Goal: Task Accomplishment & Management: Complete application form

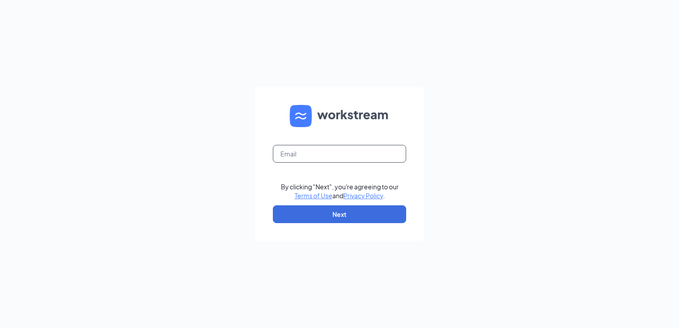
click at [288, 155] on input "text" at bounding box center [339, 154] width 133 height 18
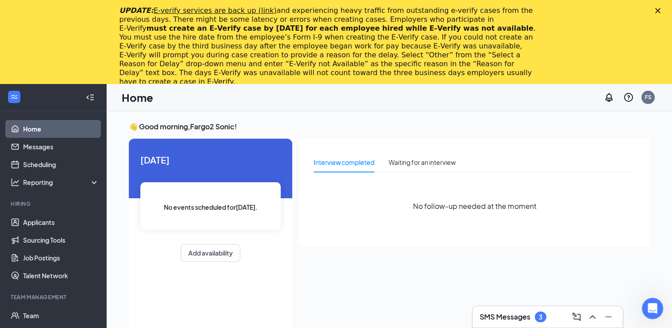
click at [660, 9] on polygon "Close" at bounding box center [657, 10] width 5 height 5
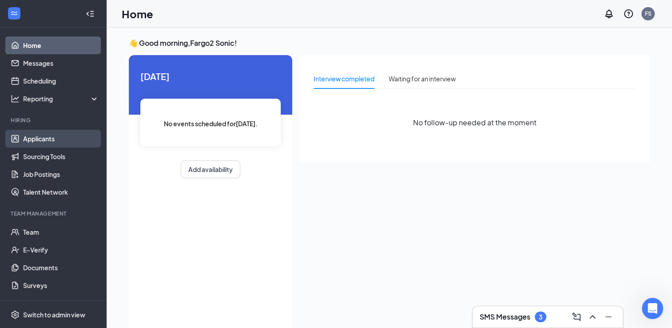
click at [27, 141] on link "Applicants" at bounding box center [61, 139] width 76 height 18
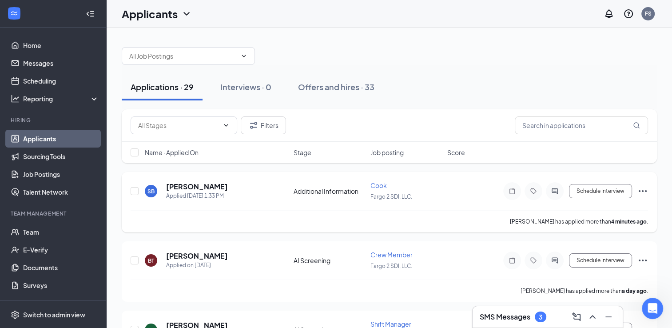
click at [641, 189] on icon "Ellipses" at bounding box center [642, 191] width 11 height 11
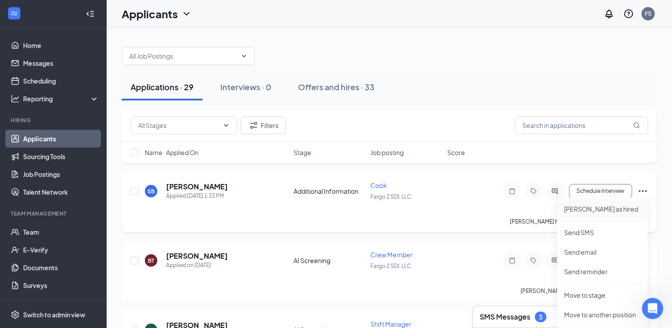
click at [578, 210] on p "Mark as hired" at bounding box center [602, 208] width 76 height 9
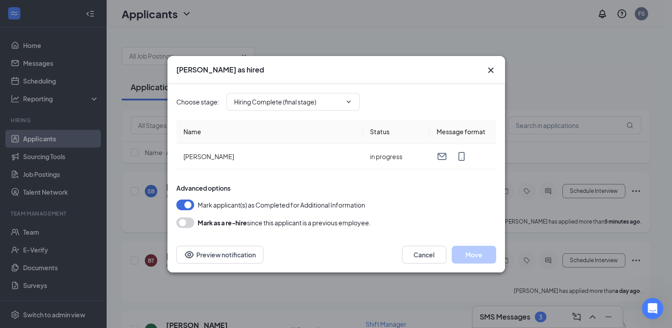
type input "Hiring Complete (final stage)"
click at [480, 251] on button "Move" at bounding box center [474, 255] width 44 height 18
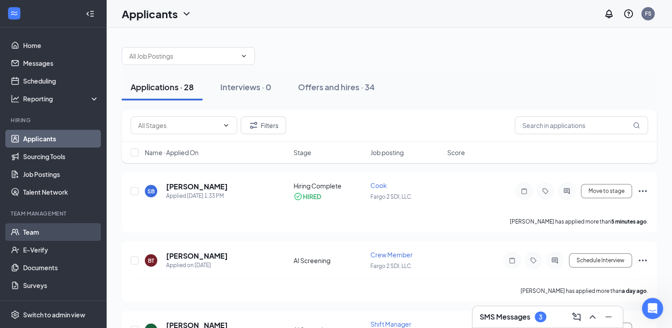
click at [30, 228] on link "Team" at bounding box center [61, 232] width 76 height 18
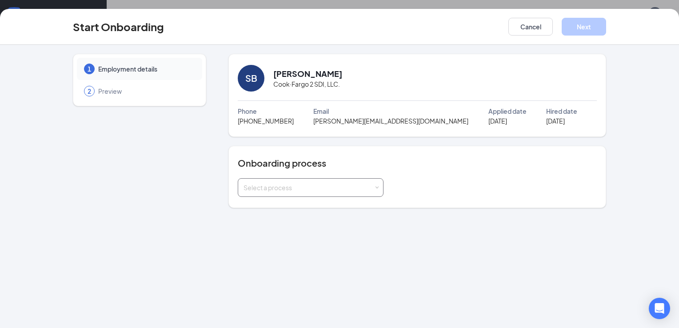
click at [274, 179] on div "Select a process" at bounding box center [310, 188] width 134 height 18
click at [270, 201] on li "Staff Onboarding Process" at bounding box center [310, 206] width 146 height 16
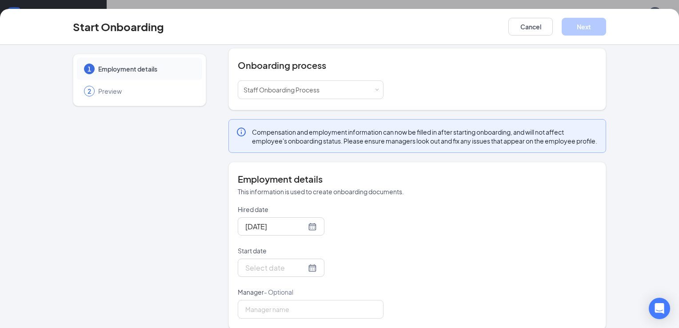
scroll to position [99, 0]
click at [298, 272] on div at bounding box center [280, 266] width 71 height 11
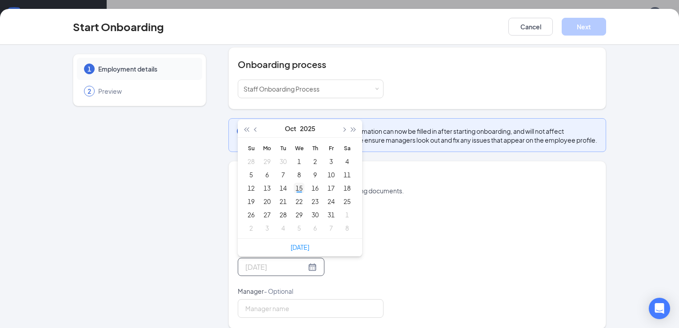
type input "Oct 15, 2025"
click at [294, 193] on div "15" at bounding box center [299, 188] width 11 height 11
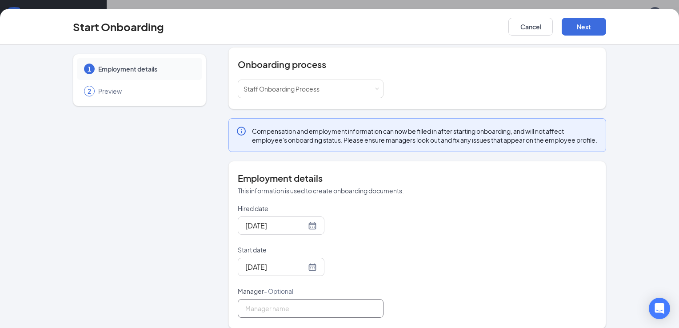
click at [274, 314] on input "Manager - Optional" at bounding box center [311, 308] width 146 height 19
type input "[PERSON_NAME]"
click at [416, 298] on div "Hired date Oct 15, 2025 Start date Oct 15, 2025 Oct 2025 Su Mo Tu We Th Fr Sa 2…" at bounding box center [417, 261] width 359 height 114
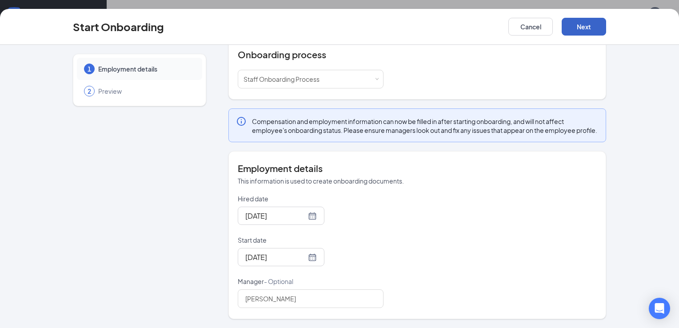
click at [581, 28] on button "Next" at bounding box center [583, 27] width 44 height 18
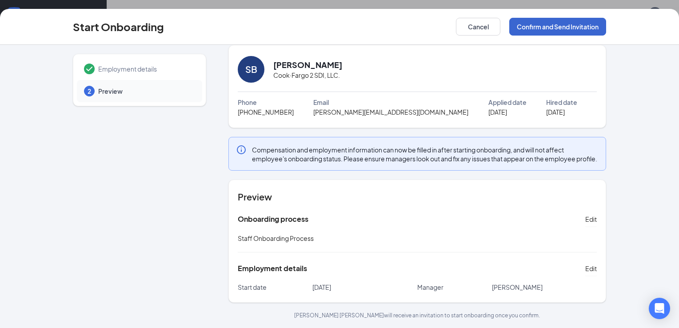
scroll to position [16, 0]
click at [581, 28] on button "Confirm and Send Invitation" at bounding box center [557, 27] width 97 height 18
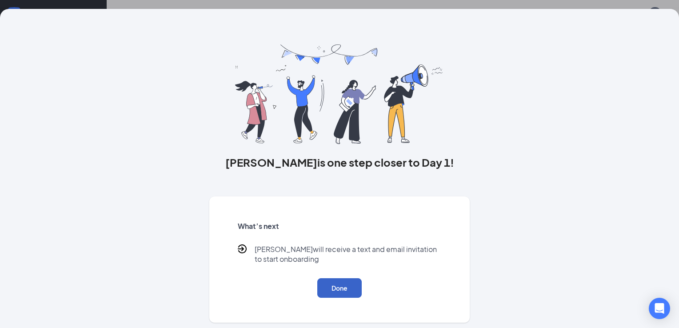
click at [333, 289] on button "Done" at bounding box center [339, 288] width 44 height 20
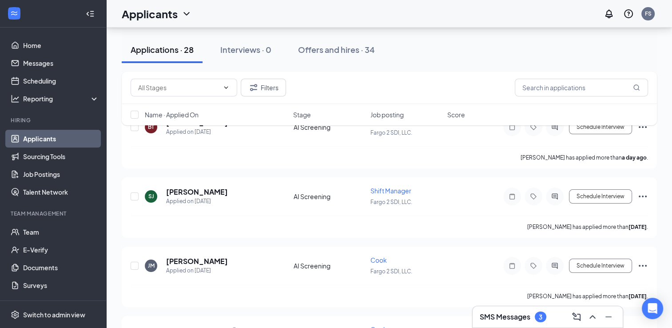
scroll to position [66, 0]
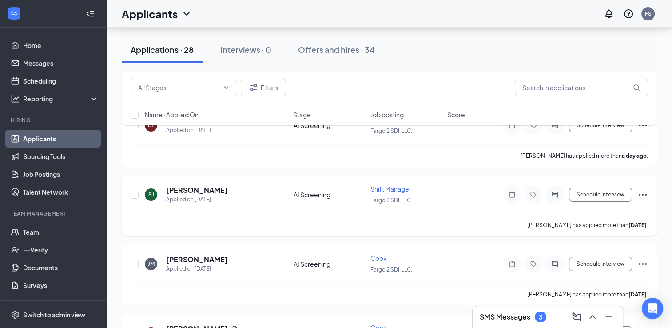
click at [644, 191] on icon "Ellipses" at bounding box center [642, 194] width 11 height 11
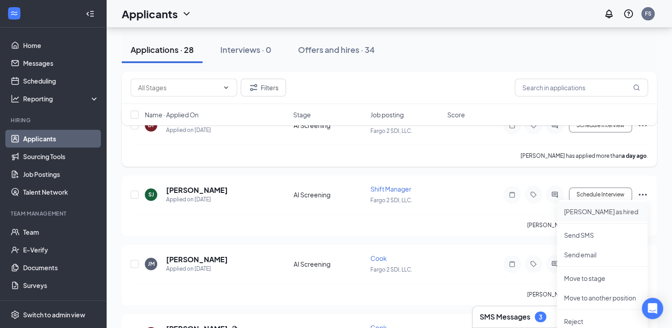
click at [619, 216] on li "Mark as hired" at bounding box center [602, 212] width 91 height 20
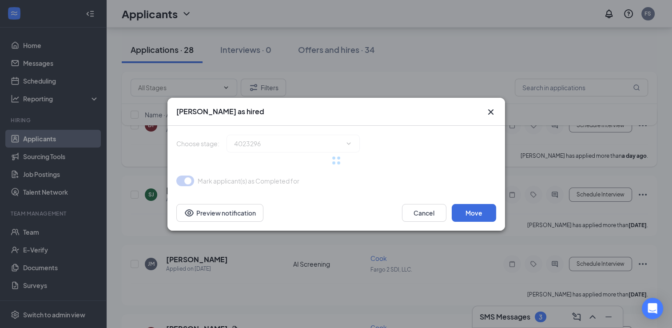
type input "Hiring Complete (final stage)"
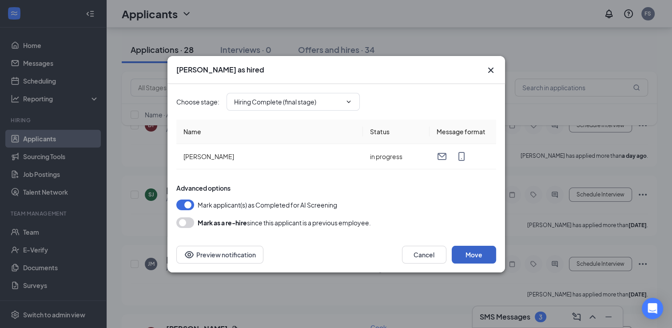
click at [481, 252] on button "Move" at bounding box center [474, 255] width 44 height 18
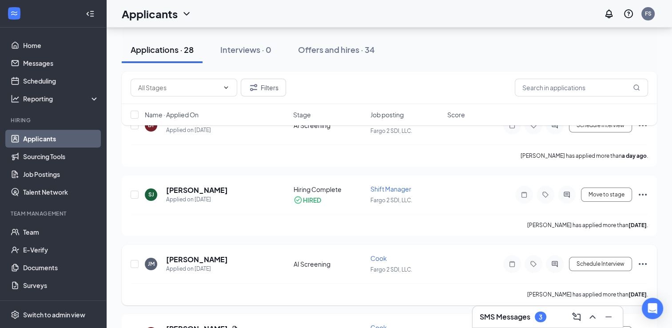
click at [641, 262] on icon "Ellipses" at bounding box center [642, 263] width 11 height 11
click at [616, 281] on p "Mark as hired" at bounding box center [602, 279] width 76 height 9
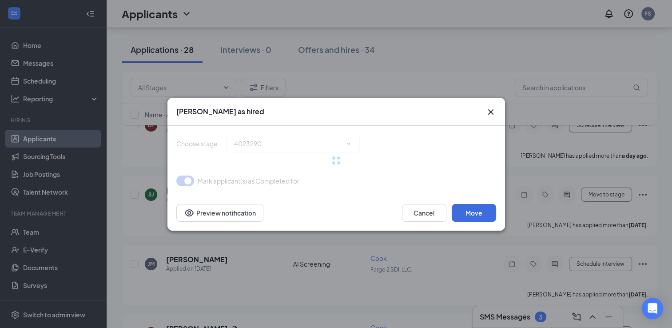
type input "Hiring Complete (final stage)"
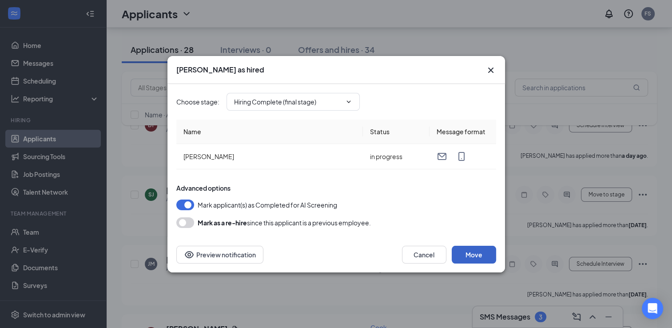
click at [478, 257] on button "Move" at bounding box center [474, 255] width 44 height 18
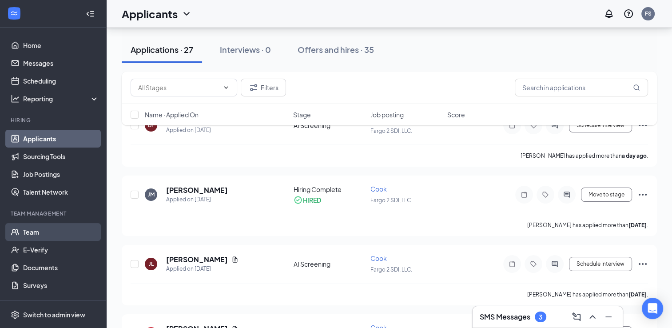
click at [36, 226] on link "Team" at bounding box center [61, 232] width 76 height 18
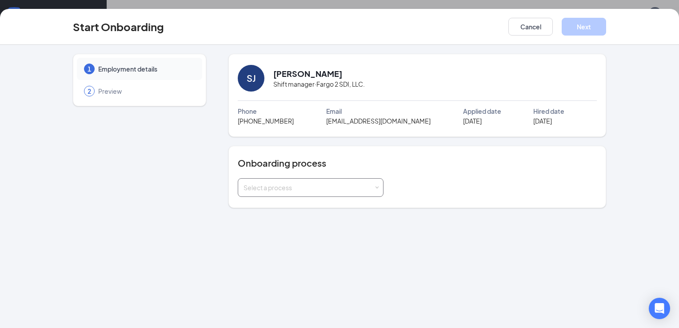
click at [344, 185] on div "Select a process" at bounding box center [308, 187] width 130 height 9
click at [327, 200] on li "Staff Onboarding Process" at bounding box center [310, 206] width 146 height 16
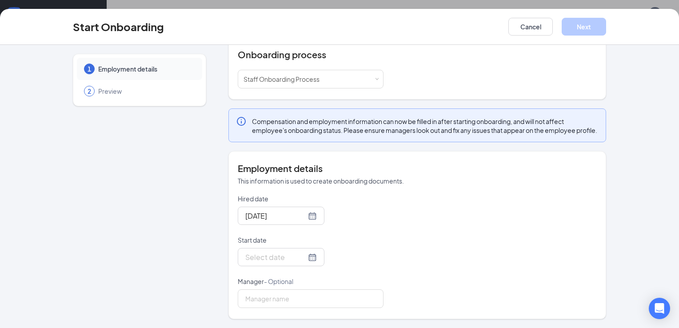
scroll to position [112, 0]
click at [302, 266] on div at bounding box center [281, 257] width 87 height 18
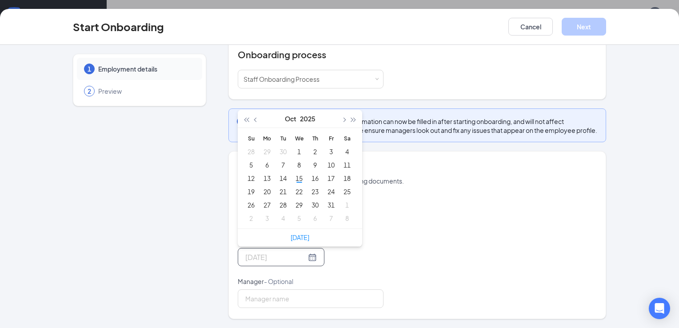
type input "Nov 3, 2025"
type input "Oct 20, 2025"
click at [263, 193] on div "20" at bounding box center [267, 191] width 11 height 11
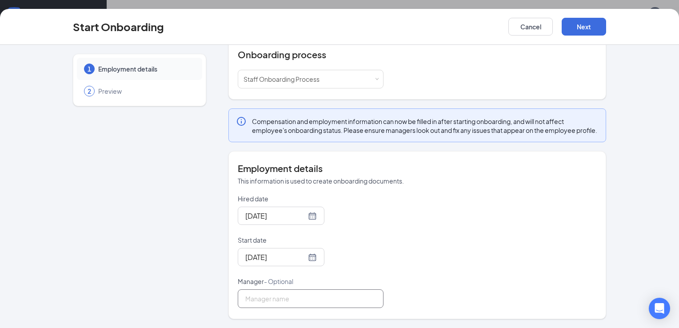
click at [255, 304] on input "Manager - Optional" at bounding box center [311, 298] width 146 height 19
type input "[PERSON_NAME]"
click at [587, 25] on button "Next" at bounding box center [583, 27] width 44 height 18
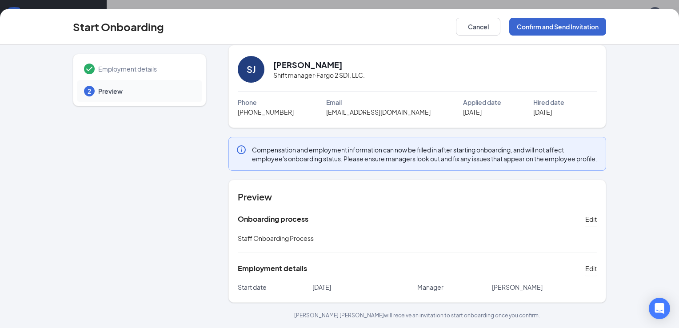
scroll to position [16, 0]
click at [587, 25] on button "Confirm and Send Invitation" at bounding box center [557, 27] width 97 height 18
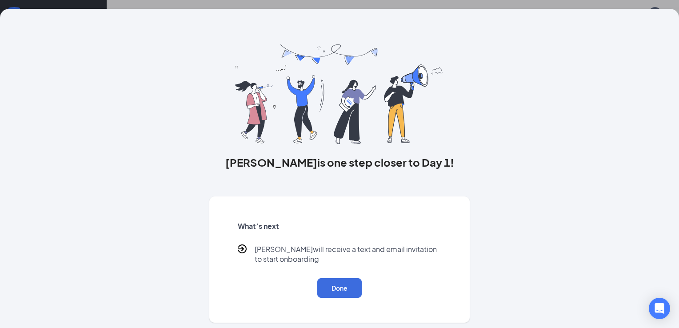
scroll to position [0, 0]
click at [335, 293] on button "Done" at bounding box center [339, 288] width 44 height 20
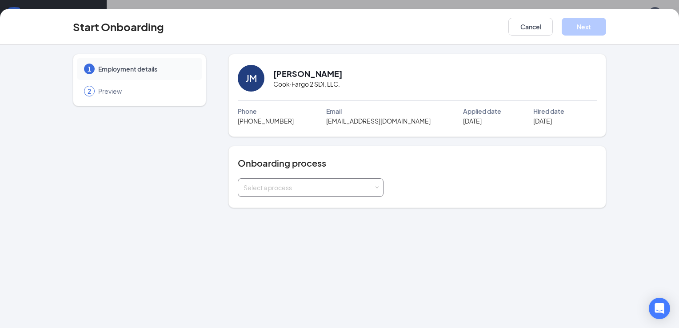
click at [277, 194] on div "Select a process" at bounding box center [310, 188] width 134 height 18
click at [273, 206] on span "Staff Onboarding Process" at bounding box center [279, 206] width 76 height 8
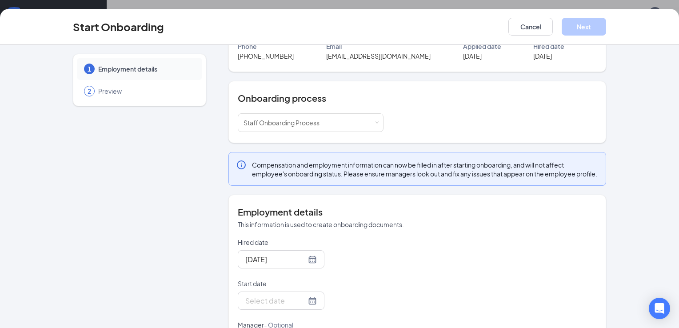
scroll to position [65, 0]
click at [298, 306] on div at bounding box center [280, 299] width 71 height 11
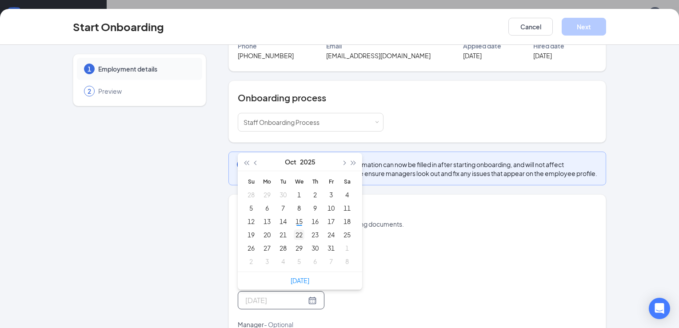
type input "Oct 22, 2025"
click at [294, 240] on div "22" at bounding box center [299, 234] width 11 height 11
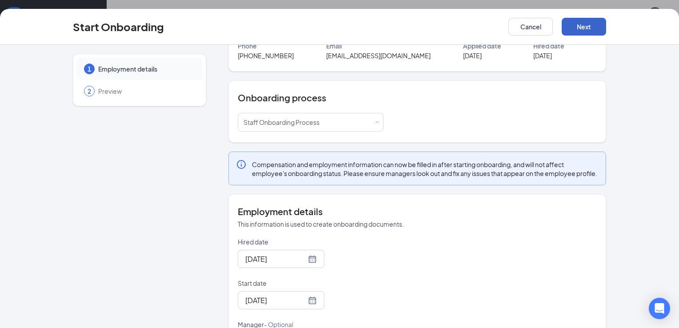
click at [575, 30] on button "Next" at bounding box center [583, 27] width 44 height 18
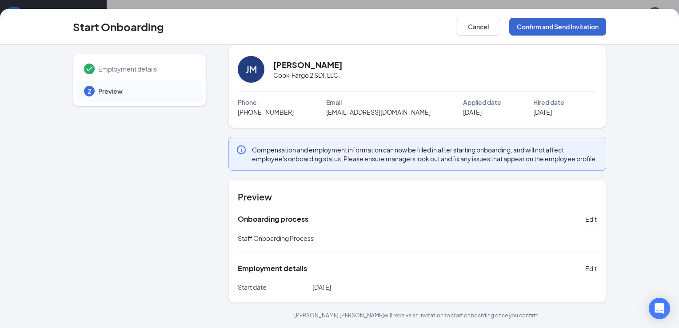
scroll to position [16, 0]
click at [575, 30] on button "Confirm and Send Invitation" at bounding box center [557, 27] width 97 height 18
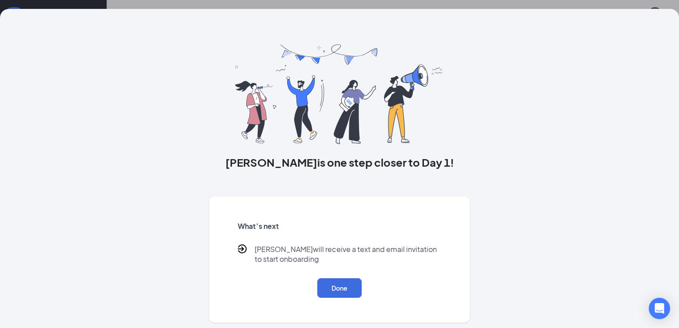
scroll to position [0, 0]
click at [350, 282] on button "Done" at bounding box center [339, 288] width 44 height 20
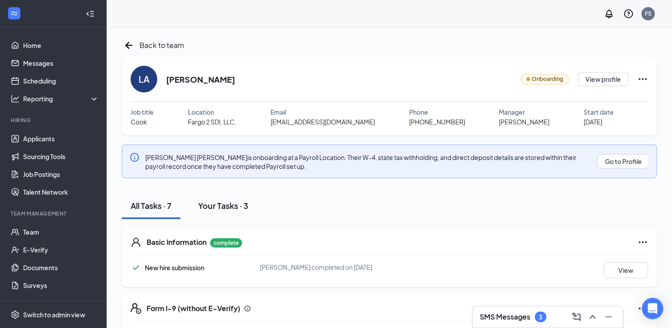
click at [231, 200] on div "Your Tasks · 3" at bounding box center [223, 205] width 50 height 11
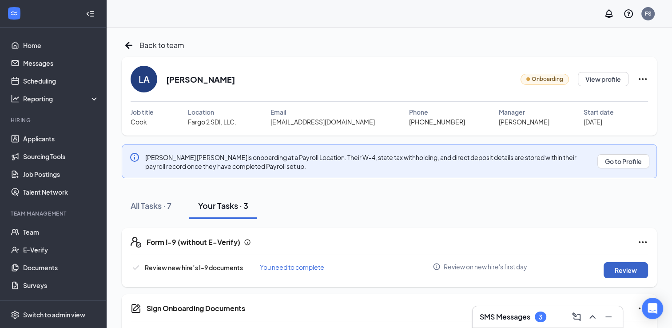
click at [619, 274] on button "Review" at bounding box center [626, 270] width 44 height 16
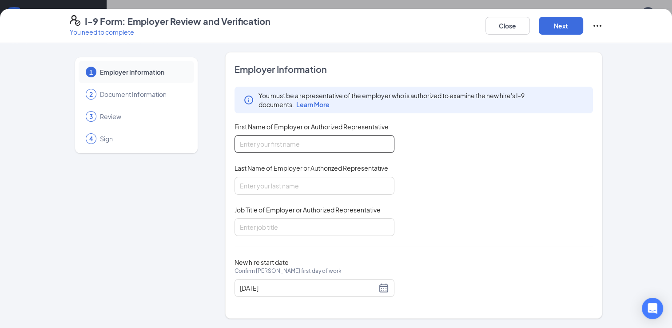
click at [335, 139] on input "First Name of Employer or Authorized Representative" at bounding box center [314, 144] width 160 height 18
type input "[PERSON_NAME]"
click at [314, 183] on input "Last Name of Employer or Authorized Representative" at bounding box center [314, 186] width 160 height 18
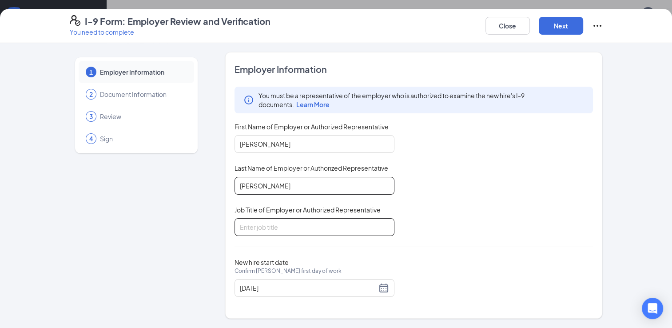
type input "[PERSON_NAME]"
click at [282, 230] on input "Job Title of Employer or Authorized Representative" at bounding box center [314, 227] width 160 height 18
type input "manager"
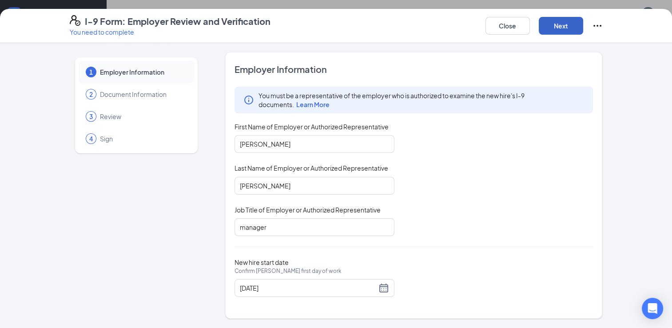
click at [557, 21] on button "Next" at bounding box center [561, 26] width 44 height 18
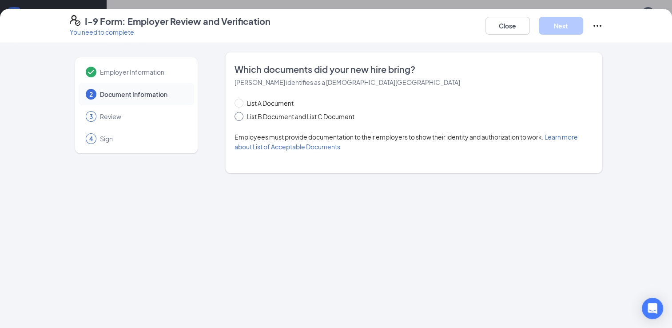
click at [297, 113] on span "List B Document and List C Document" at bounding box center [300, 116] width 115 height 10
click at [241, 113] on input "List B Document and List C Document" at bounding box center [237, 115] width 6 height 6
radio input "true"
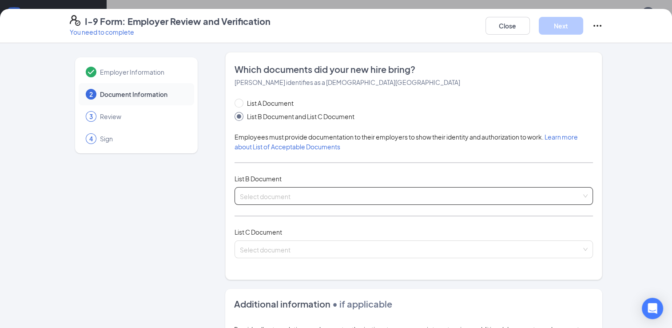
click at [298, 199] on div "Select document List B Documents Driver’s License issued by U.S State or outlyi…" at bounding box center [413, 196] width 359 height 18
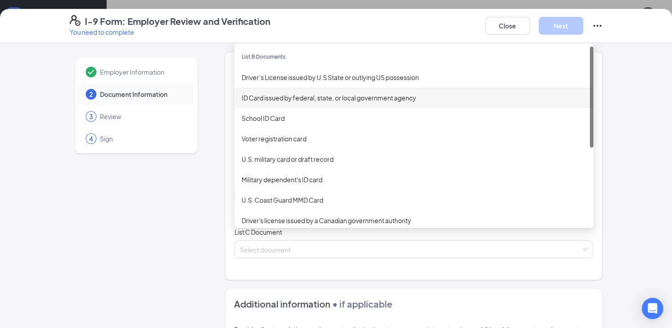
click at [344, 97] on div "ID Card issued by federal, state, or local government agency" at bounding box center [414, 98] width 345 height 10
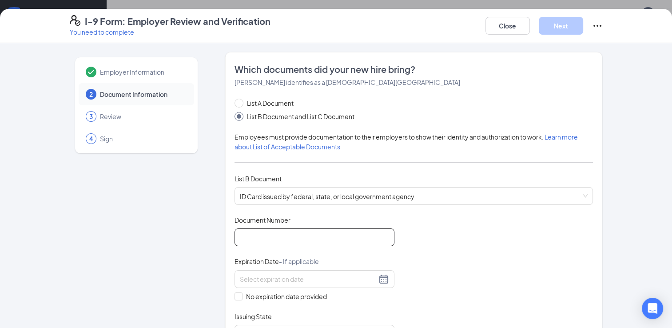
click at [297, 236] on input "Document Number" at bounding box center [314, 237] width 160 height 18
click at [353, 213] on div "List A Document List B Document and List C Document Employees must provide docu…" at bounding box center [413, 252] width 359 height 308
click at [318, 233] on input "Document Number" at bounding box center [314, 237] width 160 height 18
type input "ndl-20-4409"
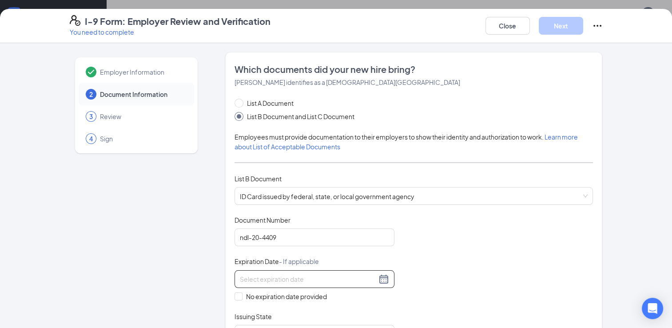
click at [306, 283] on div at bounding box center [314, 279] width 160 height 18
click at [382, 279] on div at bounding box center [314, 279] width 149 height 11
click at [380, 275] on div at bounding box center [314, 279] width 149 height 11
click at [283, 298] on button "Oct" at bounding box center [284, 297] width 12 height 18
click at [378, 277] on div at bounding box center [314, 279] width 149 height 11
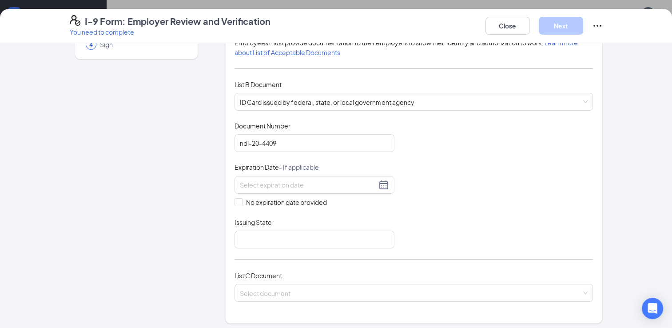
scroll to position [95, 0]
click at [377, 182] on div at bounding box center [314, 184] width 149 height 11
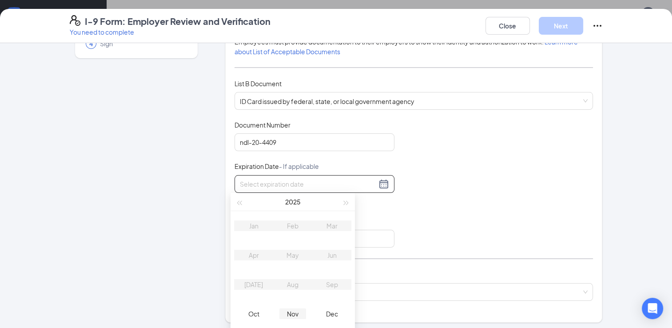
type input "11/15/2025"
type input "10/15/2025"
click at [297, 202] on button "2025" at bounding box center [293, 202] width 16 height 18
click at [287, 314] on div "2029" at bounding box center [292, 313] width 27 height 11
type input "11/15/2029"
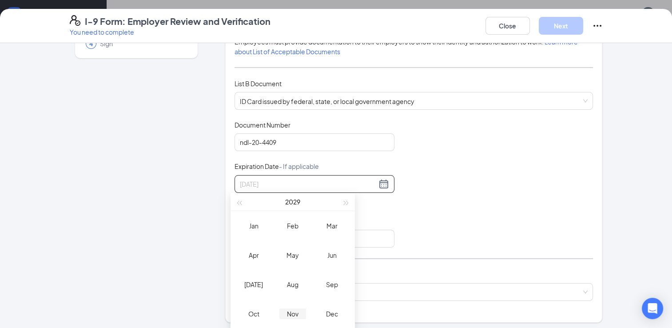
click at [287, 309] on div "Nov" at bounding box center [292, 313] width 27 height 11
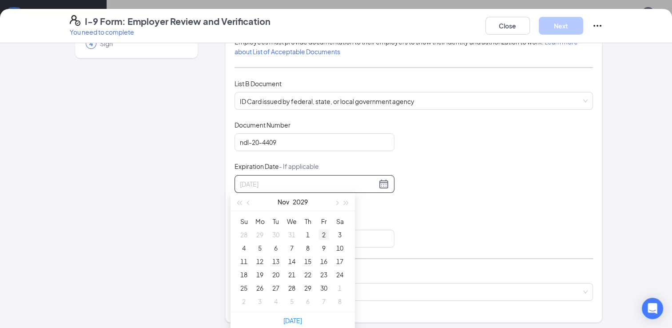
type input "11/02/2029"
click at [326, 236] on div "2" at bounding box center [323, 234] width 11 height 11
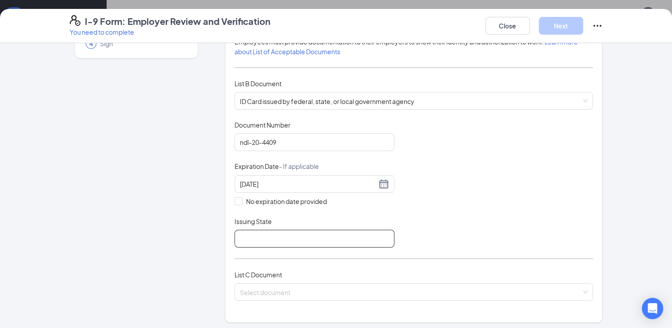
click at [314, 237] on input "Issuing State" at bounding box center [314, 239] width 160 height 18
type input "ND"
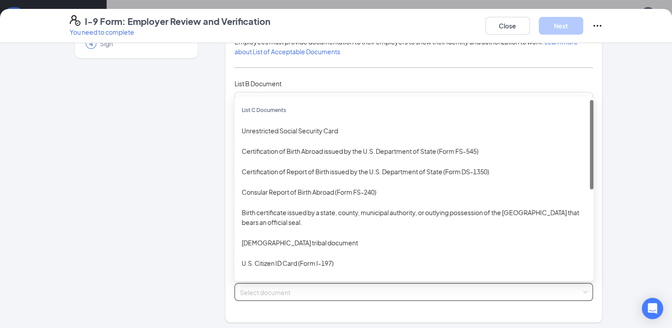
click at [261, 286] on input "search" at bounding box center [411, 289] width 342 height 13
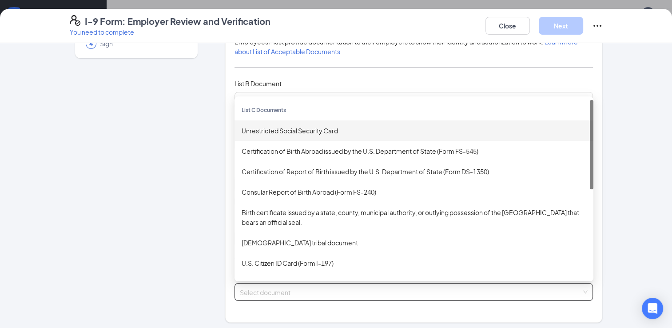
click at [327, 127] on div "Unrestricted Social Security Card" at bounding box center [414, 131] width 345 height 10
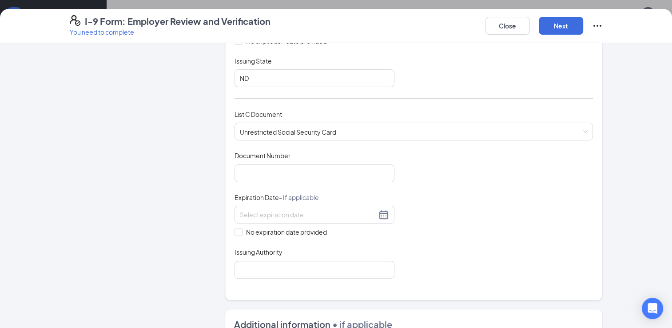
scroll to position [248, 0]
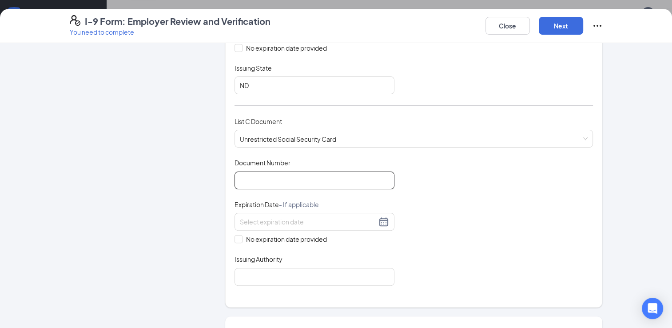
click at [372, 183] on input "Document Number" at bounding box center [314, 180] width 160 height 18
type input "673-34-1434"
click at [290, 234] on span "No expiration date provided" at bounding box center [286, 239] width 88 height 10
click at [241, 235] on input "No expiration date provided" at bounding box center [237, 238] width 6 height 6
checkbox input "true"
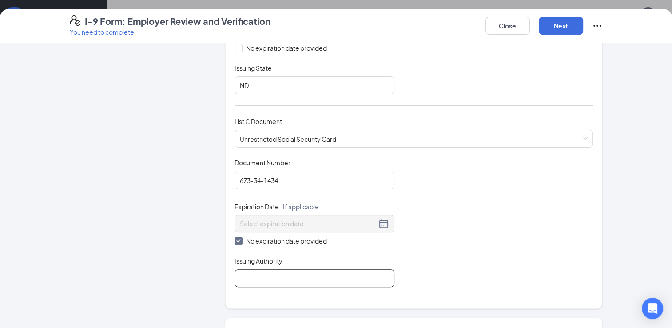
click at [268, 274] on input "Issuing Authority" at bounding box center [314, 278] width 160 height 18
type input "social security administration"
click at [541, 20] on button "Next" at bounding box center [561, 26] width 44 height 18
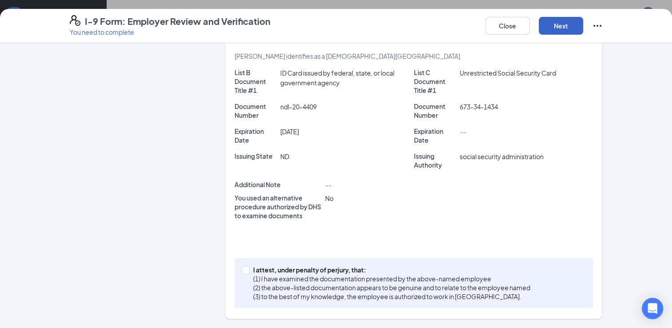
scroll to position [174, 0]
click at [242, 264] on div "I attest, under penalty of perjury, that: (1) I have examined the documentation…" at bounding box center [413, 284] width 359 height 50
click at [242, 271] on input "I attest, under penalty of perjury, that: (1) I have examined the documentation…" at bounding box center [245, 270] width 6 height 6
checkbox input "true"
click at [552, 25] on button "Next" at bounding box center [561, 26] width 44 height 18
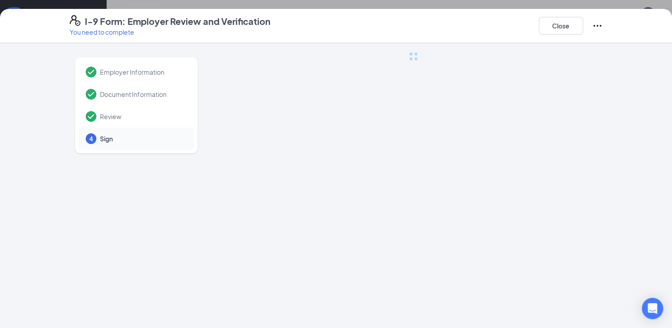
scroll to position [0, 0]
click at [552, 25] on button "Close" at bounding box center [561, 26] width 44 height 18
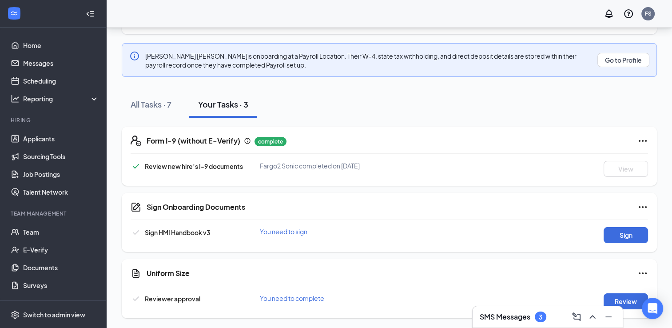
scroll to position [99, 0]
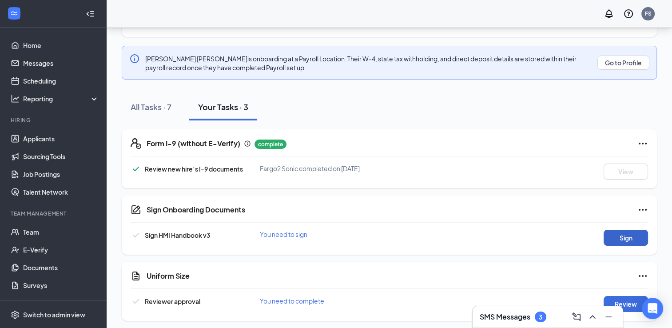
click at [619, 240] on button "Sign" at bounding box center [626, 238] width 44 height 16
click at [563, 21] on div "Sign Onboarding Documents Louis F Altenor completed on Sep 29, 2025 Close Sign …" at bounding box center [336, 164] width 672 height 328
click at [632, 306] on button "Review" at bounding box center [626, 304] width 44 height 16
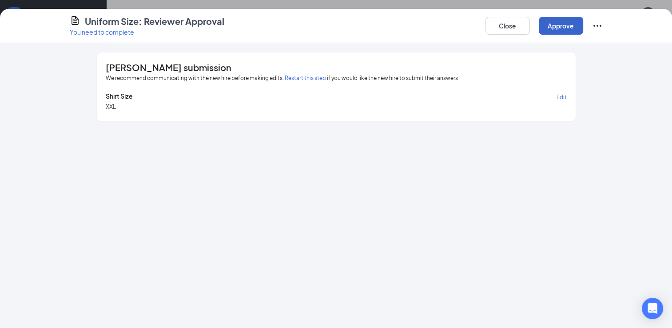
click at [565, 22] on button "Approve" at bounding box center [561, 26] width 44 height 18
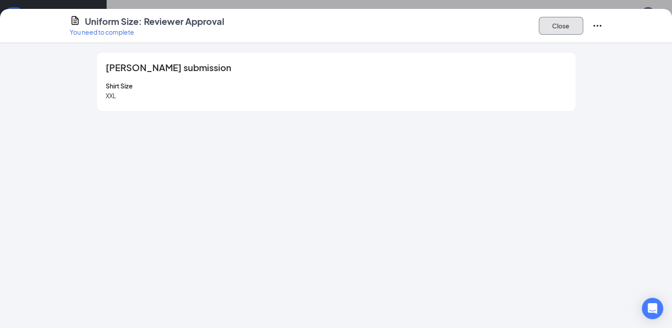
click at [564, 20] on button "Close" at bounding box center [561, 26] width 44 height 18
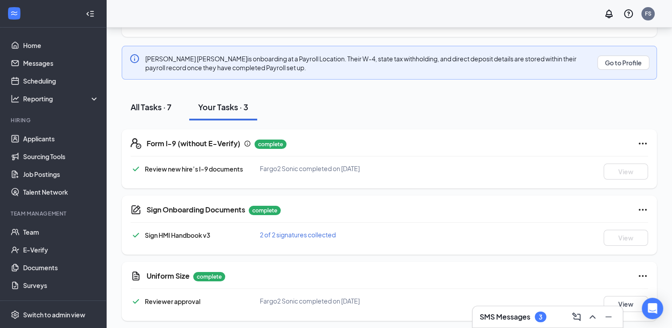
click at [163, 107] on div "All Tasks · 7" at bounding box center [151, 106] width 41 height 11
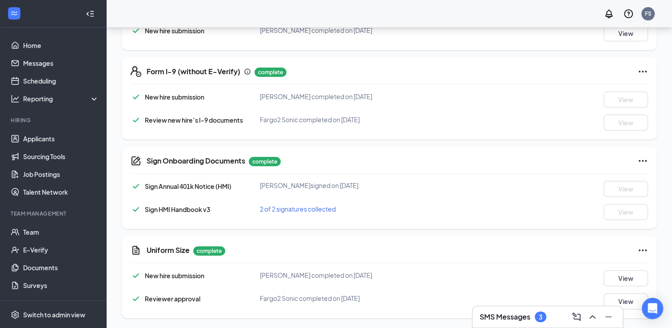
scroll to position [0, 0]
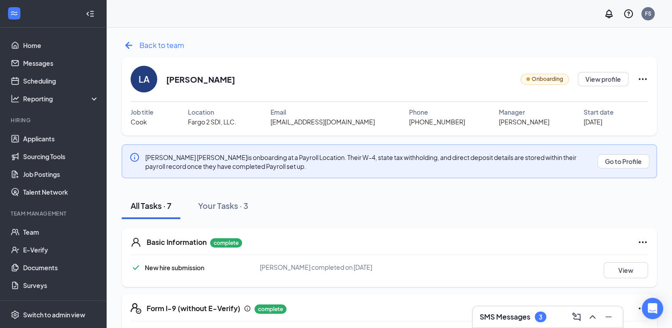
click at [128, 40] on icon "ArrowLeftNew" at bounding box center [129, 45] width 14 height 14
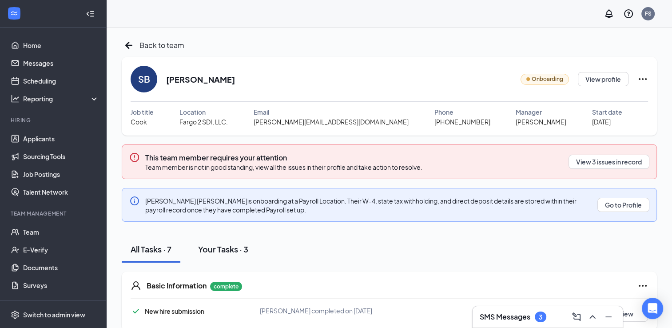
click at [217, 248] on div "Your Tasks · 3" at bounding box center [223, 248] width 50 height 11
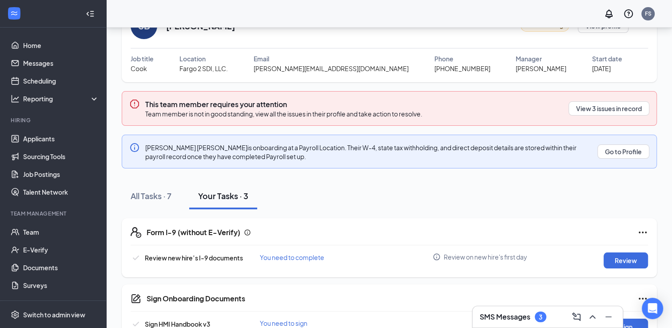
scroll to position [55, 0]
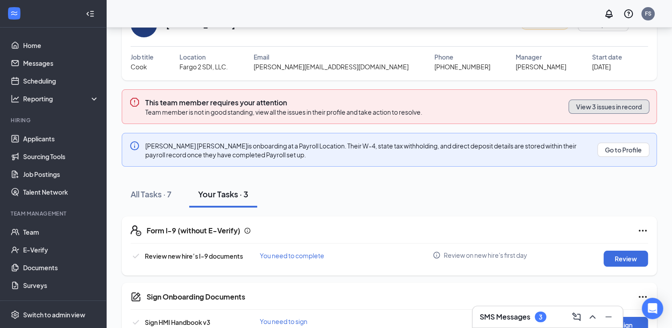
click at [608, 107] on button "View 3 issues in record" at bounding box center [608, 106] width 81 height 14
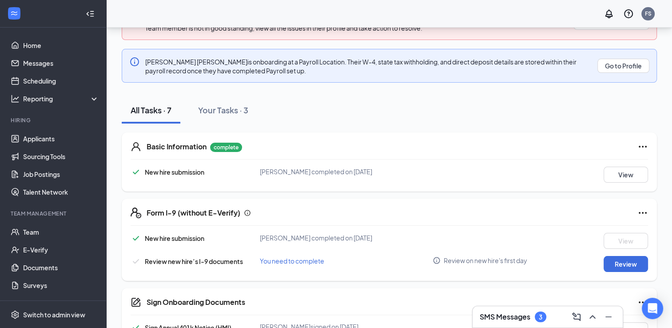
scroll to position [140, 0]
click at [231, 107] on div "Your Tasks · 3" at bounding box center [223, 108] width 50 height 11
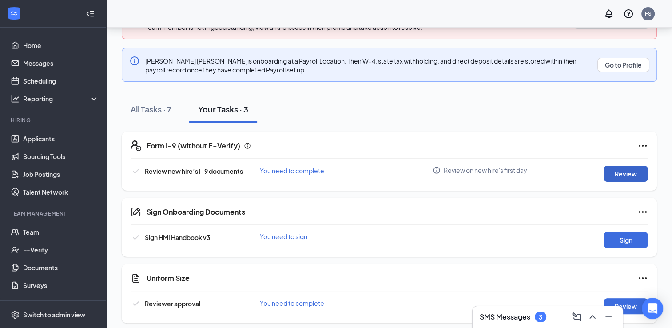
click at [621, 177] on button "Review" at bounding box center [626, 174] width 44 height 16
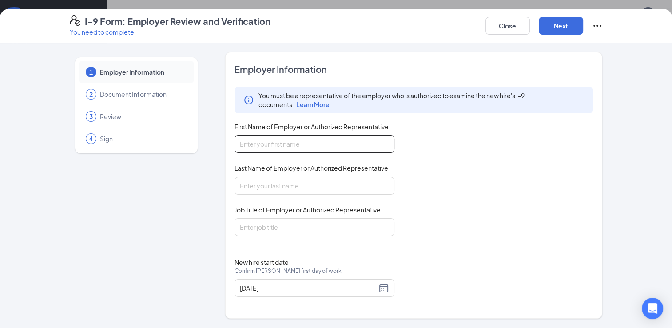
click at [375, 145] on input "First Name of Employer or Authorized Representative" at bounding box center [314, 144] width 160 height 18
type input "[PERSON_NAME]"
click at [348, 184] on input "Last Name of Employer or Authorized Representative" at bounding box center [314, 186] width 160 height 18
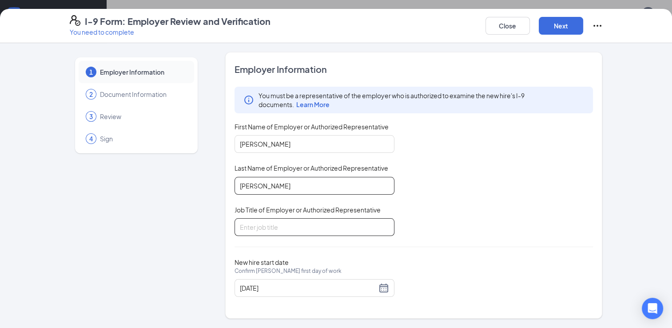
type input "orner"
click at [335, 227] on input "Job Title of Employer or Authorized Representative" at bounding box center [314, 227] width 160 height 18
type input "gm"
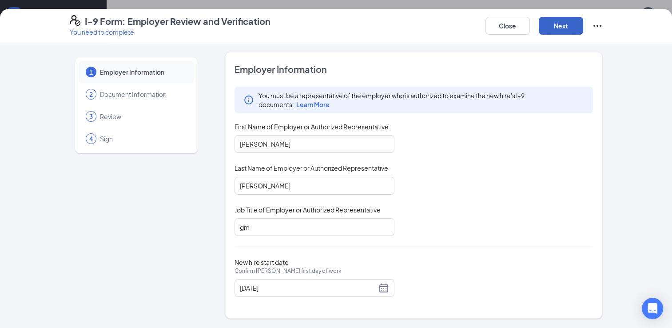
click at [560, 26] on button "Next" at bounding box center [561, 26] width 44 height 18
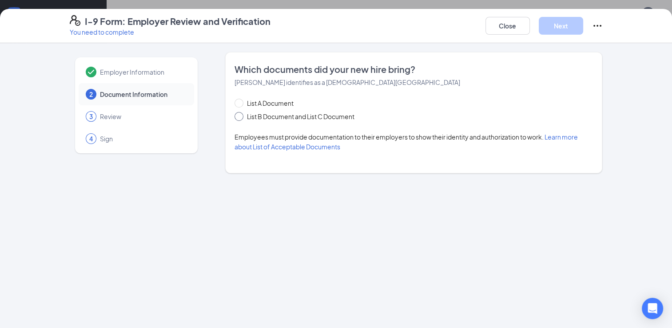
click at [342, 119] on span "List B Document and List C Document" at bounding box center [300, 116] width 115 height 10
click at [241, 118] on input "List B Document and List C Document" at bounding box center [237, 115] width 6 height 6
radio input "true"
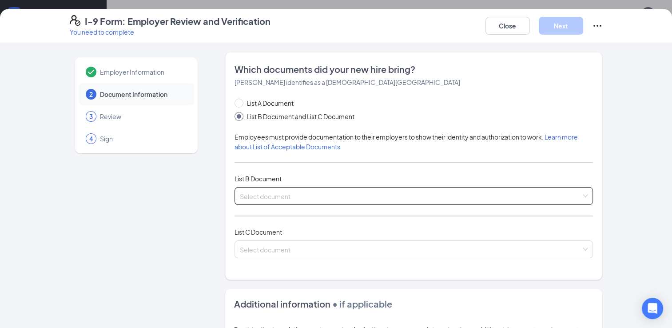
click at [324, 187] on div "Select document List B Documents Driver’s License issued by U.S State or outlyi…" at bounding box center [413, 196] width 359 height 18
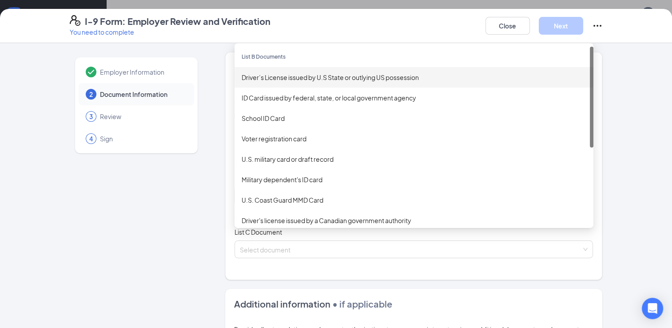
click at [325, 75] on div "Driver’s License issued by U.S State or outlying US possession" at bounding box center [414, 77] width 345 height 10
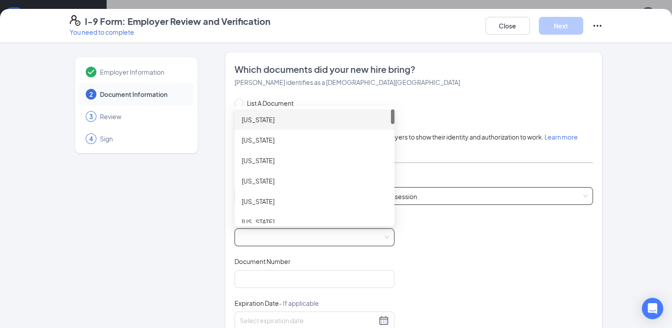
click at [288, 235] on span at bounding box center [314, 237] width 149 height 17
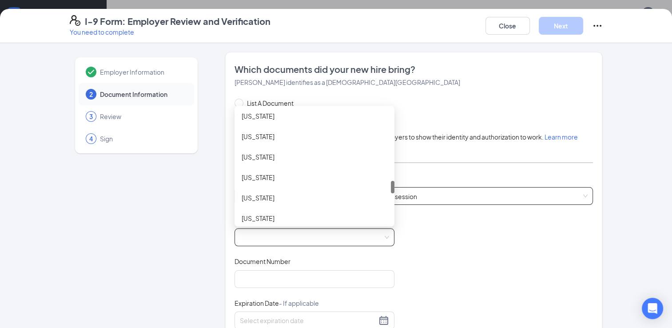
drag, startPoint x: 388, startPoint y: 121, endPoint x: 394, endPoint y: 193, distance: 71.8
click at [394, 193] on div "List A Document List B Document and List C Document Employees must provide docu…" at bounding box center [413, 273] width 359 height 350
click at [331, 205] on div "North Dakota" at bounding box center [314, 197] width 160 height 20
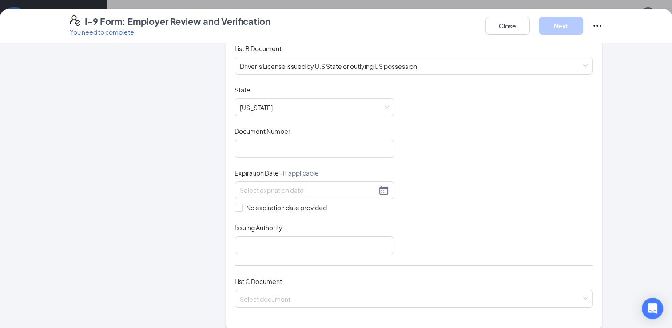
scroll to position [130, 0]
click at [369, 153] on input "Document Number" at bounding box center [314, 149] width 160 height 18
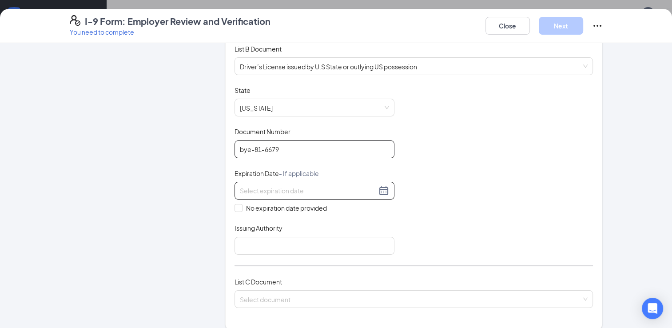
type input "bye-81-6679"
click at [382, 189] on div at bounding box center [314, 190] width 149 height 11
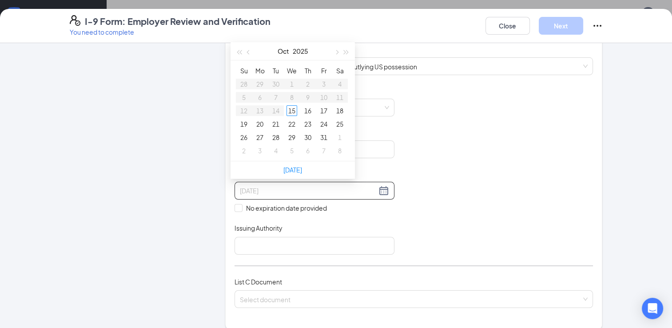
type input "10/21/2025"
click at [302, 52] on button "2025" at bounding box center [301, 51] width 16 height 18
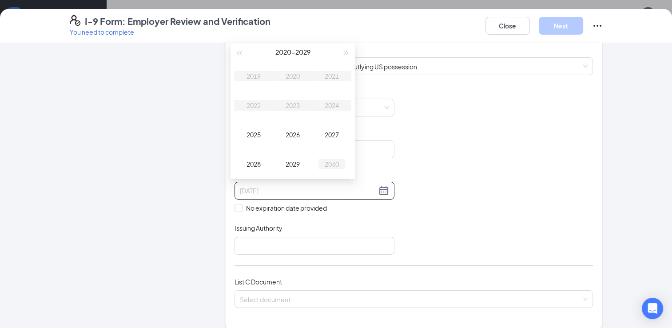
type input "10/15/2030"
click at [346, 53] on span "button" at bounding box center [346, 53] width 4 height 4
click at [336, 72] on div "2031" at bounding box center [331, 76] width 27 height 11
click at [336, 100] on div "Jun" at bounding box center [331, 105] width 27 height 11
type input "06/15/2031"
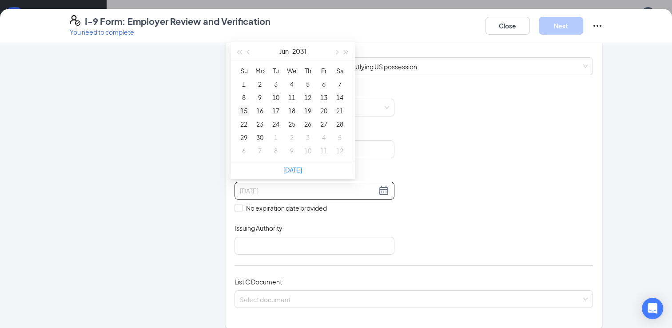
click at [243, 107] on div "15" at bounding box center [243, 110] width 11 height 11
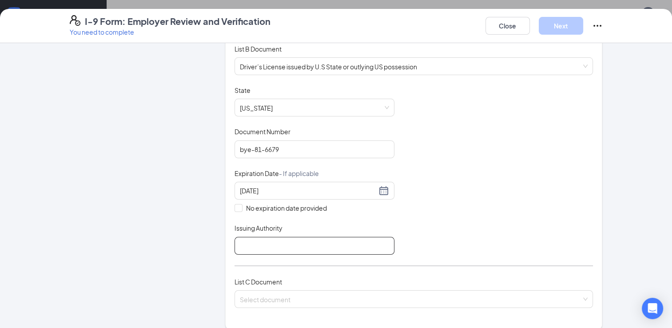
click at [268, 248] on input "Issuing Authority" at bounding box center [314, 246] width 160 height 18
type input "north dakota"
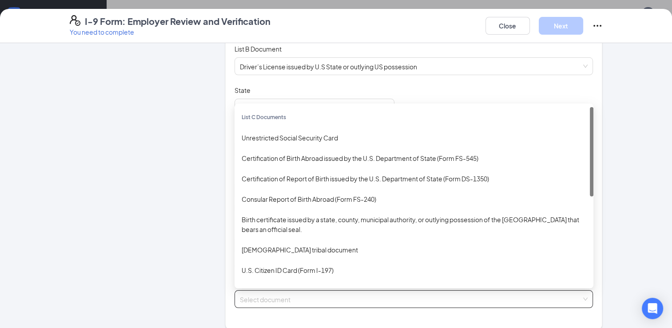
click at [270, 298] on input "search" at bounding box center [411, 296] width 342 height 13
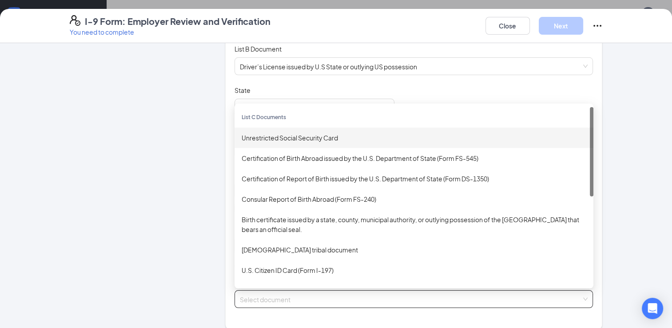
click at [291, 138] on div "Unrestricted Social Security Card" at bounding box center [414, 138] width 345 height 10
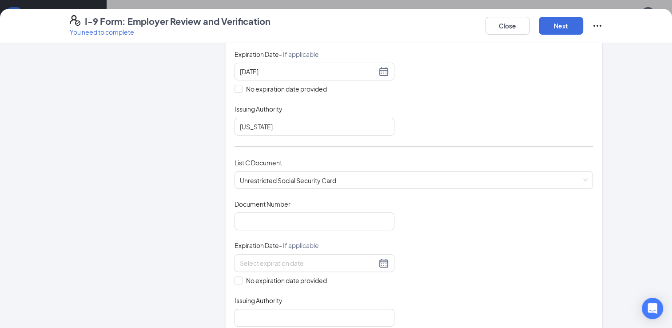
scroll to position [252, 0]
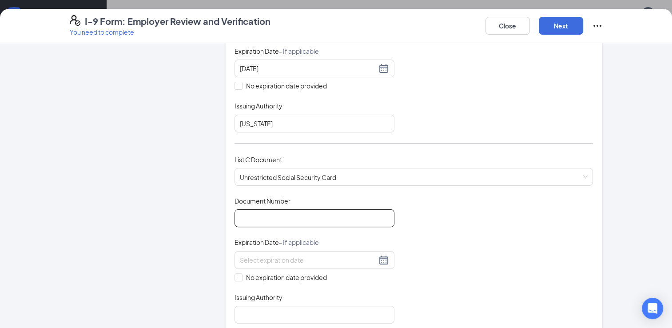
click at [329, 213] on input "Document Number" at bounding box center [314, 218] width 160 height 18
type input "260-37-6558"
click at [302, 274] on span "No expiration date provided" at bounding box center [286, 277] width 88 height 10
click at [241, 274] on input "No expiration date provided" at bounding box center [237, 276] width 6 height 6
checkbox input "true"
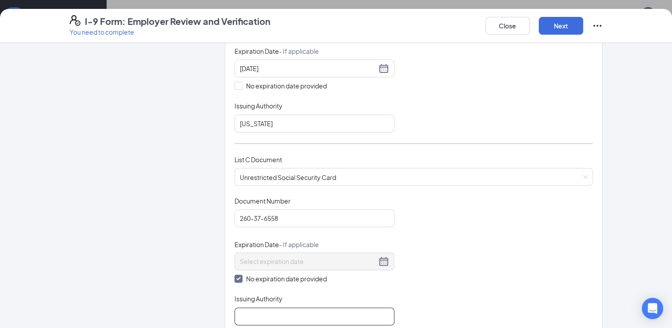
click at [279, 310] on input "Issuing Authority" at bounding box center [314, 316] width 160 height 18
type input "social security administration"
click at [563, 17] on button "Next" at bounding box center [561, 26] width 44 height 18
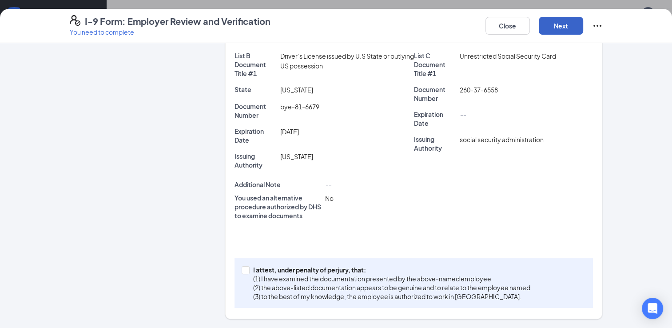
scroll to position [191, 0]
click at [437, 264] on div "I attest, under penalty of perjury, that: (1) I have examined the documentation…" at bounding box center [413, 284] width 359 height 50
click at [389, 293] on p "(3) to the best of my knowledge, the employee is authorized to work in the Unit…" at bounding box center [391, 297] width 277 height 9
click at [248, 273] on input "I attest, under penalty of perjury, that: (1) I have examined the documentation…" at bounding box center [245, 270] width 6 height 6
checkbox input "true"
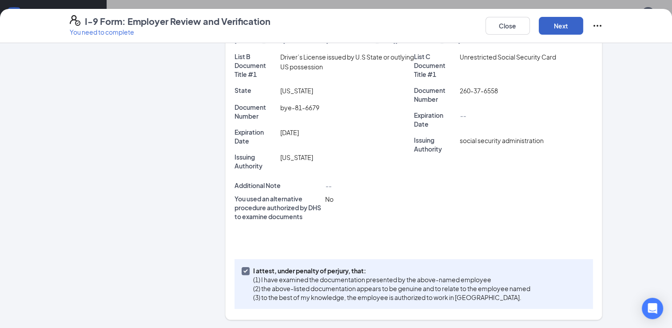
click at [565, 20] on button "Next" at bounding box center [561, 26] width 44 height 18
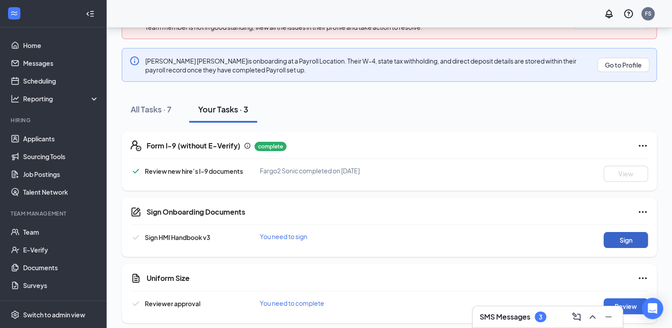
click at [613, 233] on button "Sign" at bounding box center [626, 240] width 44 height 16
click at [624, 303] on button "Review" at bounding box center [626, 306] width 44 height 16
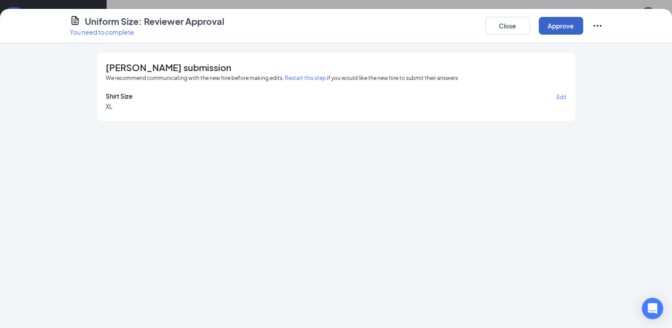
click at [574, 30] on button "Approve" at bounding box center [561, 26] width 44 height 18
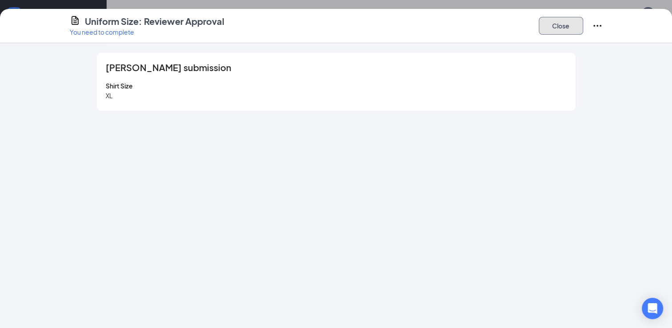
click at [570, 29] on button "Close" at bounding box center [561, 26] width 44 height 18
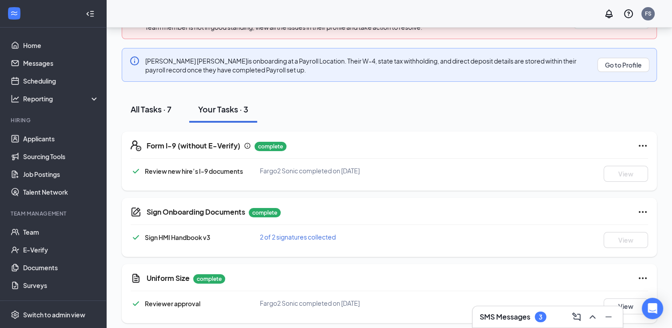
click at [143, 106] on div "All Tasks · 7" at bounding box center [151, 108] width 41 height 11
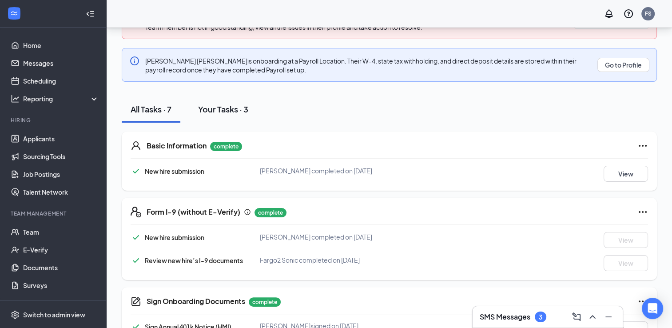
scroll to position [96, 0]
